Goal: Transaction & Acquisition: Purchase product/service

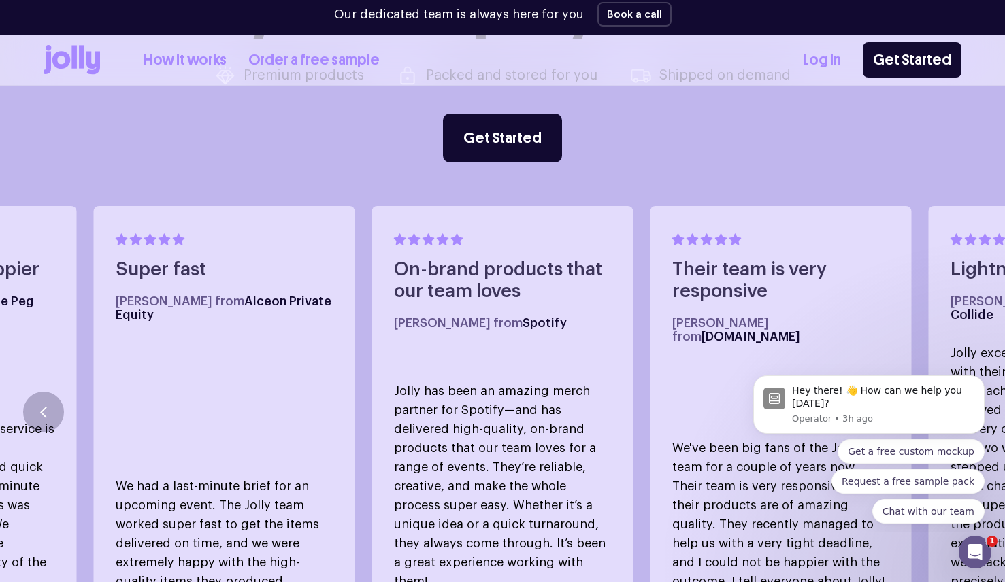
scroll to position [659, 0]
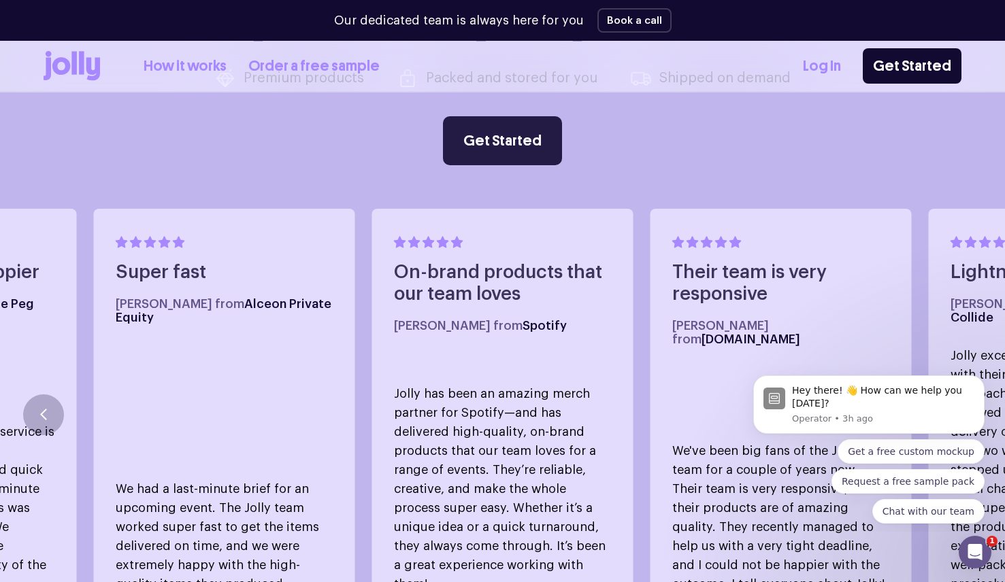
click at [493, 131] on link "Get Started" at bounding box center [502, 140] width 119 height 49
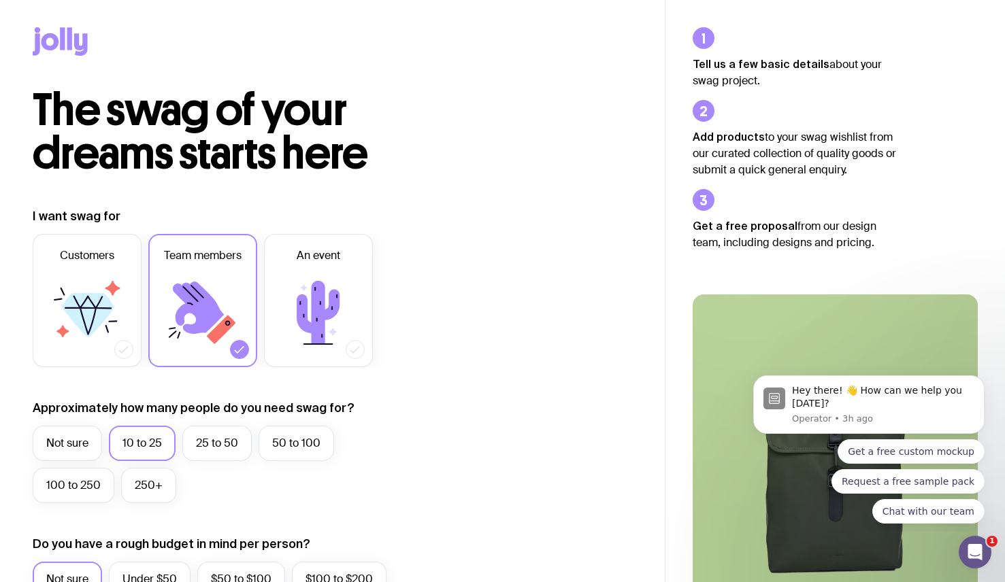
click at [77, 44] on icon at bounding box center [81, 44] width 14 height 22
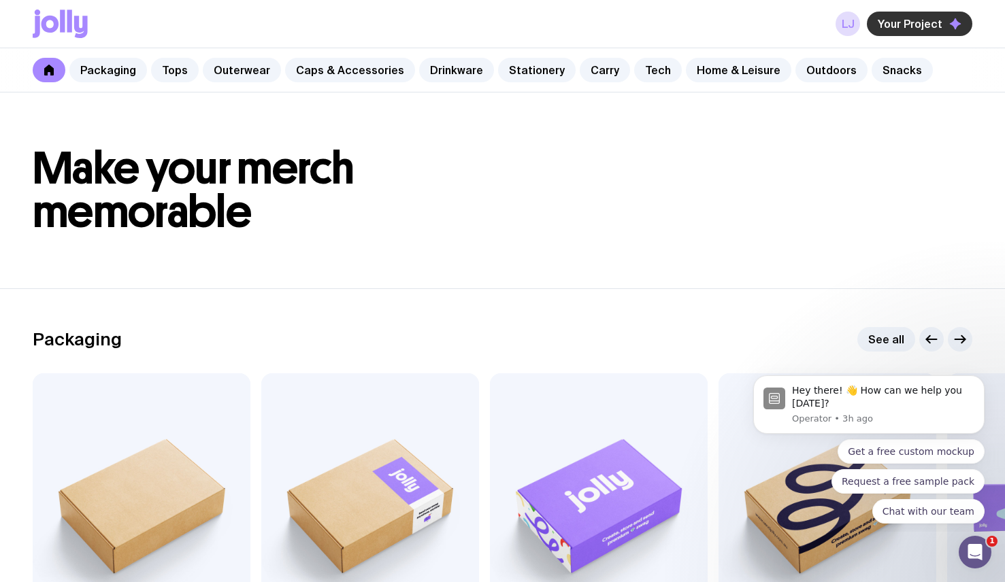
click at [914, 22] on span "Your Project" at bounding box center [910, 24] width 65 height 14
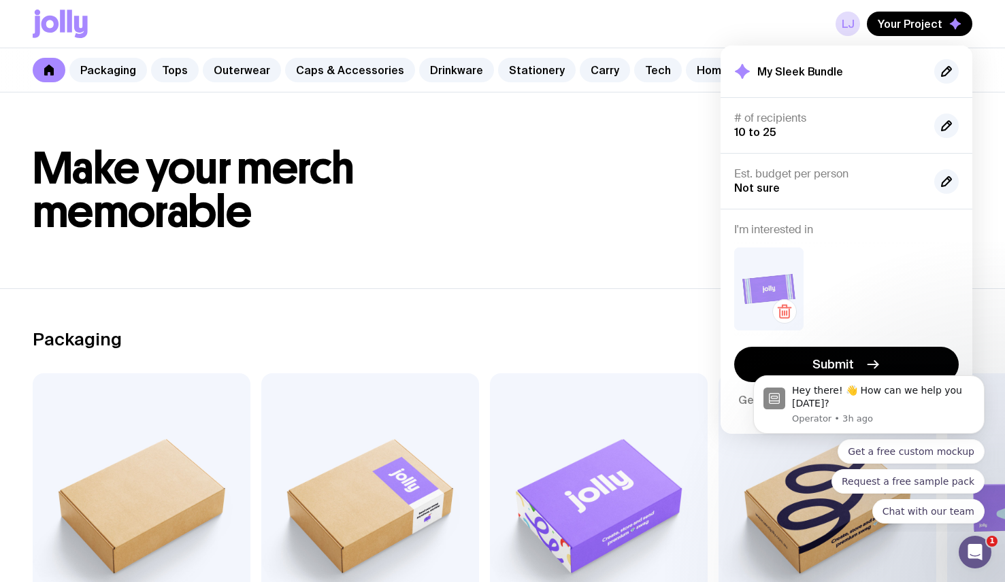
click at [784, 265] on img at bounding box center [768, 289] width 69 height 83
click at [769, 282] on img at bounding box center [768, 289] width 69 height 83
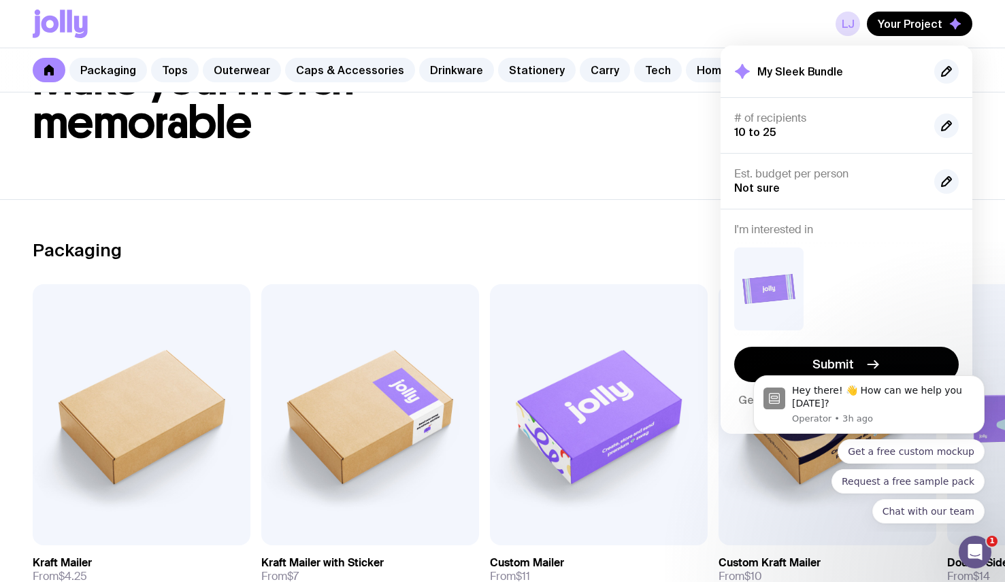
scroll to position [103, 0]
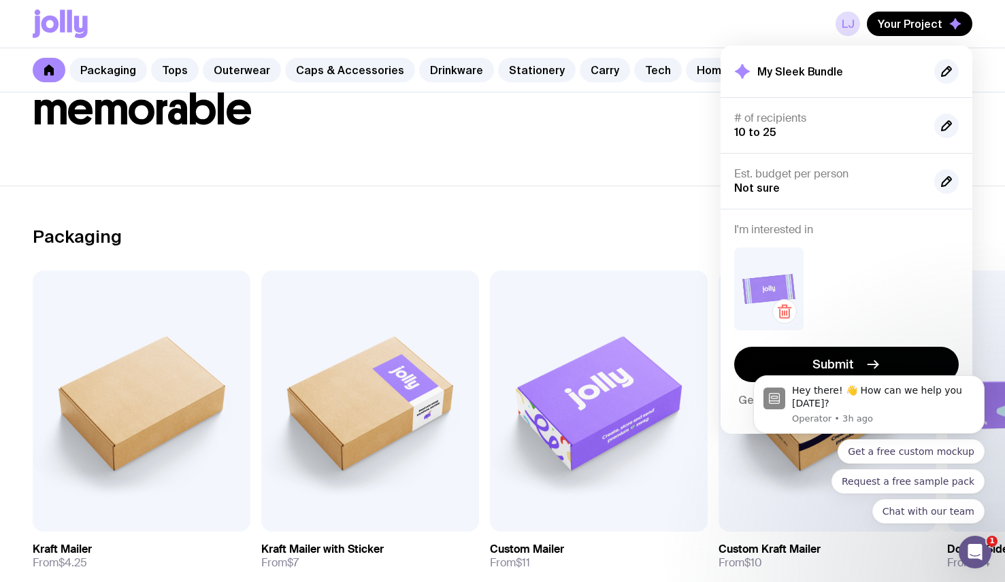
click at [763, 289] on img at bounding box center [768, 289] width 69 height 83
click at [792, 76] on h2 "My Sleek Bundle" at bounding box center [800, 72] width 86 height 14
click at [951, 68] on icon "button" at bounding box center [946, 71] width 16 height 16
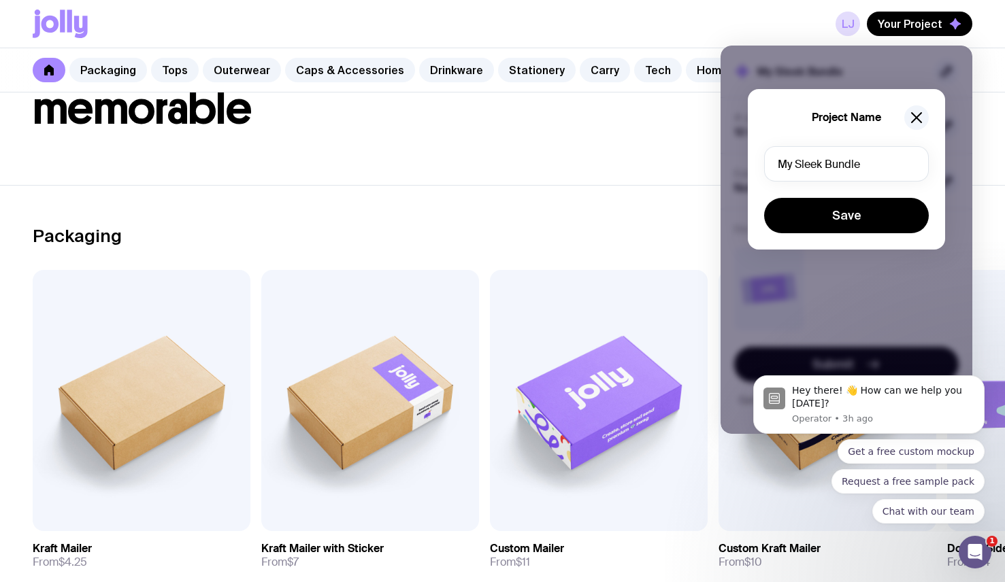
scroll to position [101, 0]
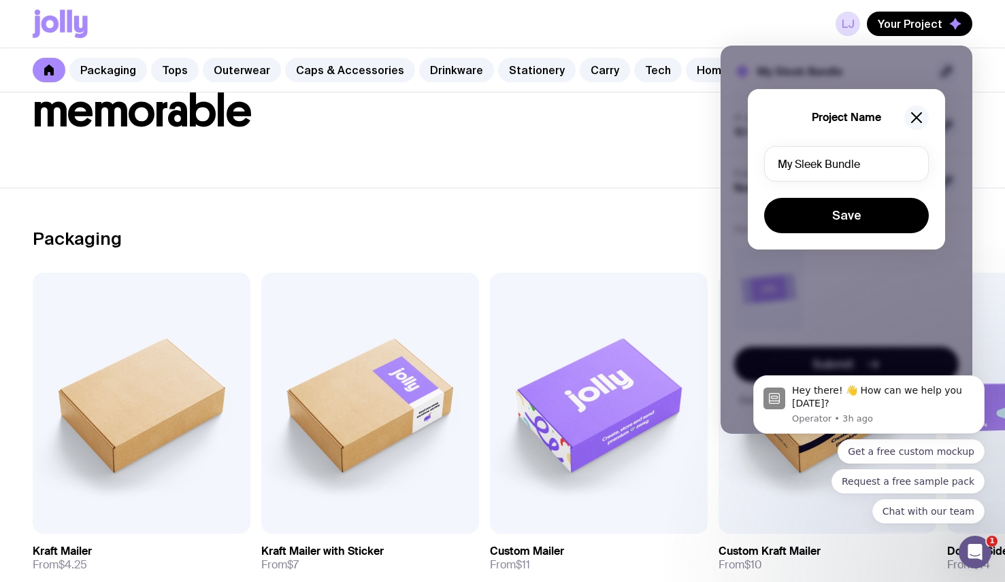
click at [922, 116] on icon "button" at bounding box center [916, 118] width 16 height 16
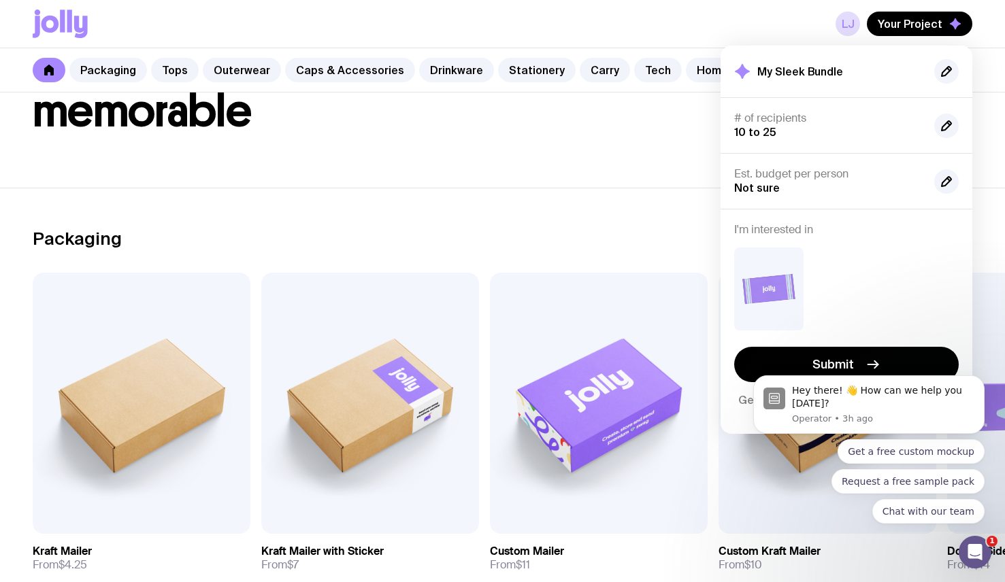
click at [531, 140] on header "Make your merch memorable" at bounding box center [502, 90] width 1005 height 196
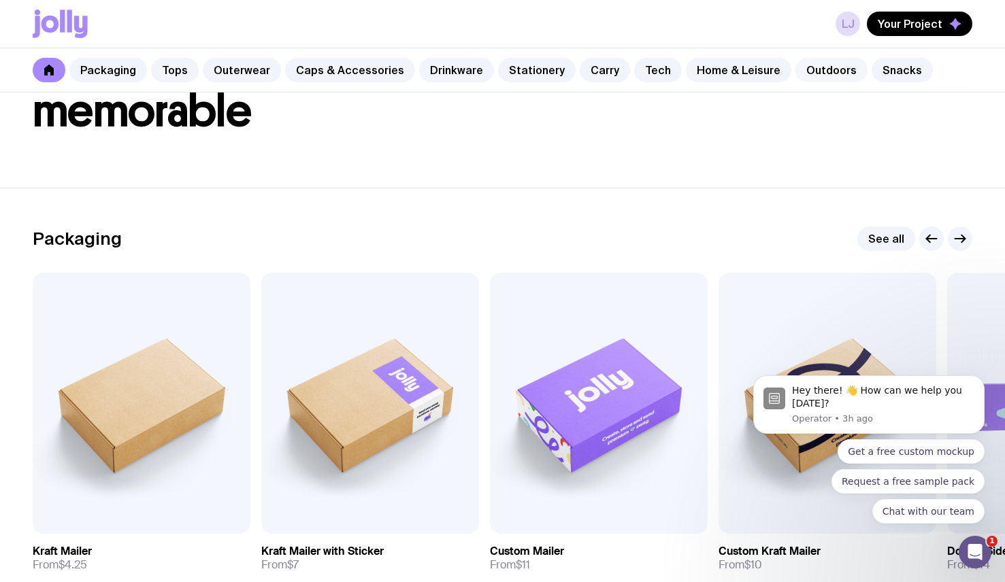
click at [810, 76] on link "Outdoors" at bounding box center [831, 70] width 72 height 24
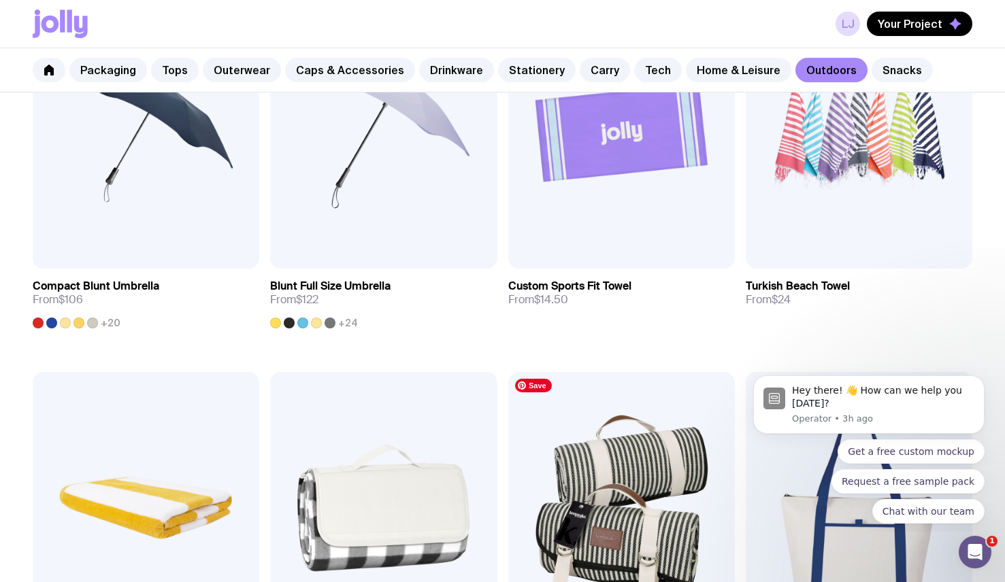
scroll to position [665, 0]
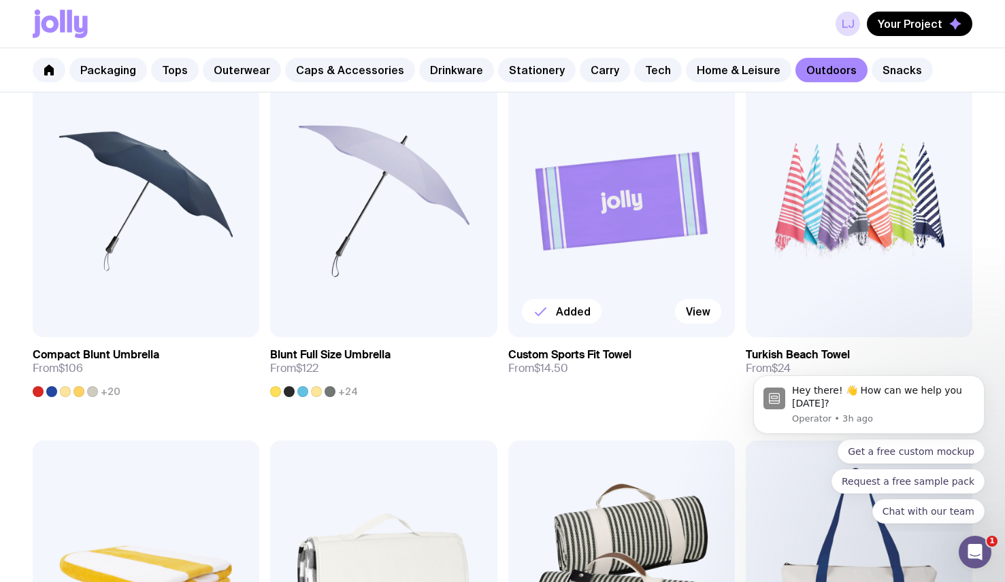
click at [537, 354] on h3 "Custom Sports Fit Towel" at bounding box center [569, 355] width 123 height 14
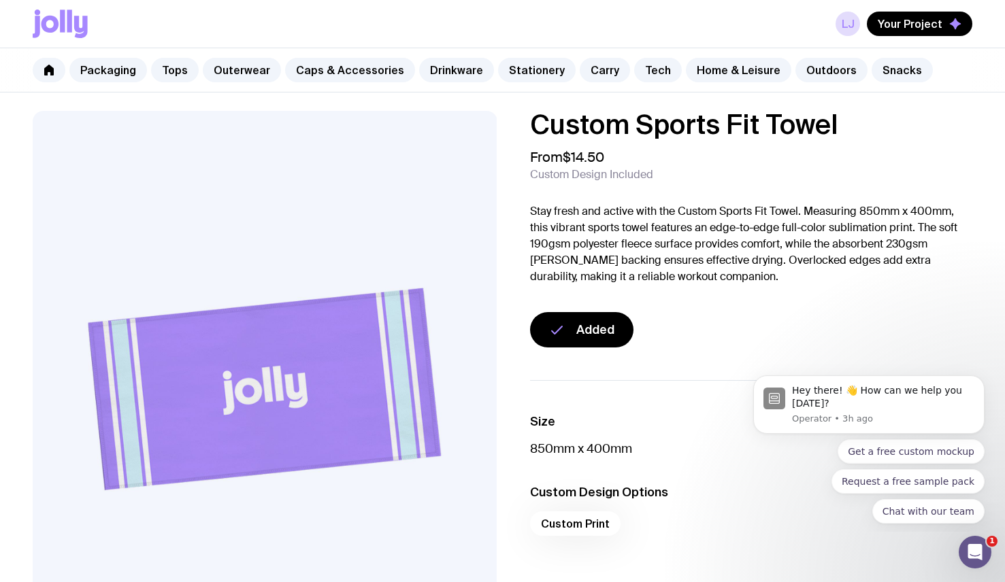
scroll to position [9, 0]
